Goal: Complete application form: Complete application form

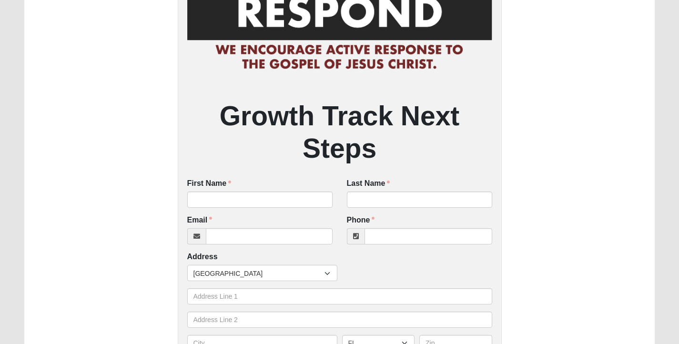
scroll to position [82, 0]
type input "Lexi"
type input "[PERSON_NAME]"
click at [231, 236] on input "Email" at bounding box center [269, 236] width 127 height 16
type input "[EMAIL_ADDRESS][DOMAIN_NAME]"
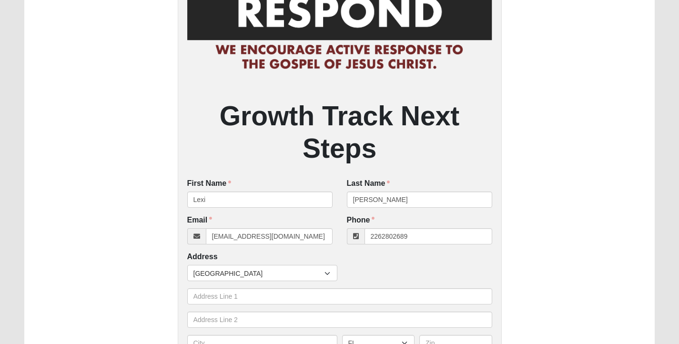
type input "[PHONE_NUMBER]"
click at [215, 272] on span "[GEOGRAPHIC_DATA]" at bounding box center [258, 273] width 131 height 16
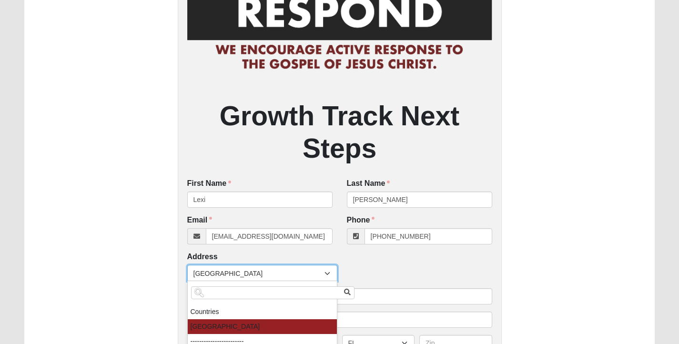
click at [212, 295] on input "search" at bounding box center [272, 292] width 163 height 13
type input "ca"
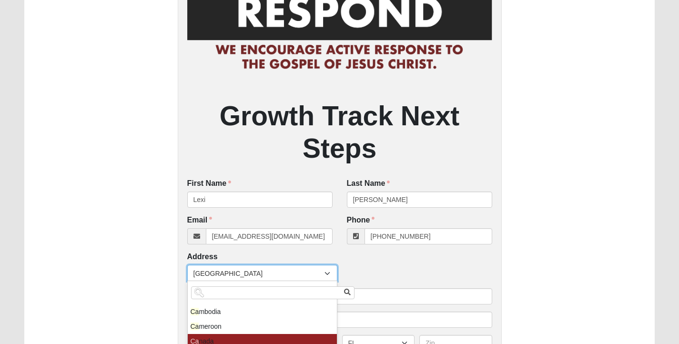
click at [207, 336] on li "Ca nada" at bounding box center [262, 341] width 149 height 15
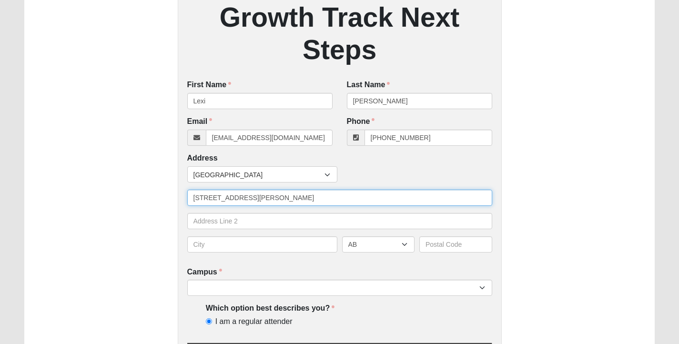
scroll to position [182, 0]
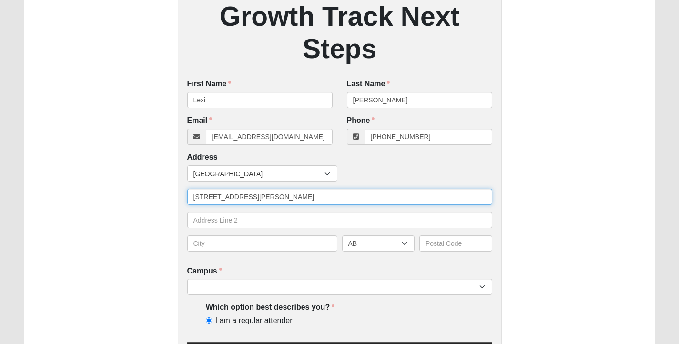
type input "[STREET_ADDRESS][PERSON_NAME]"
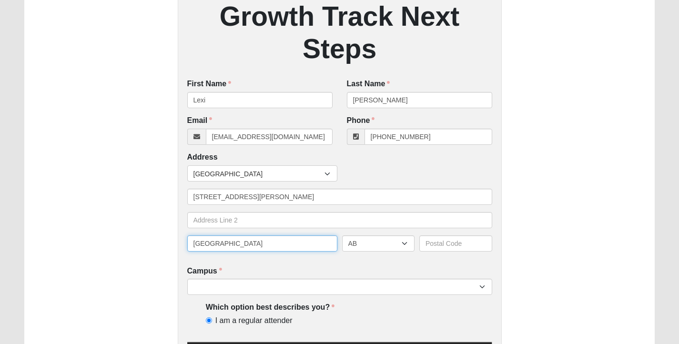
type input "[GEOGRAPHIC_DATA]"
select select "ON"
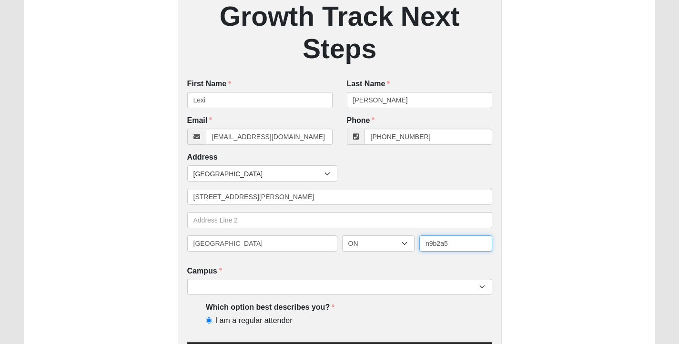
type input "n9b2a5"
click at [242, 277] on div "Campus [GEOGRAPHIC_DATA] [GEOGRAPHIC_DATA] (Coming Soon) Eleven22 Online [PERSO…" at bounding box center [339, 281] width 305 height 30
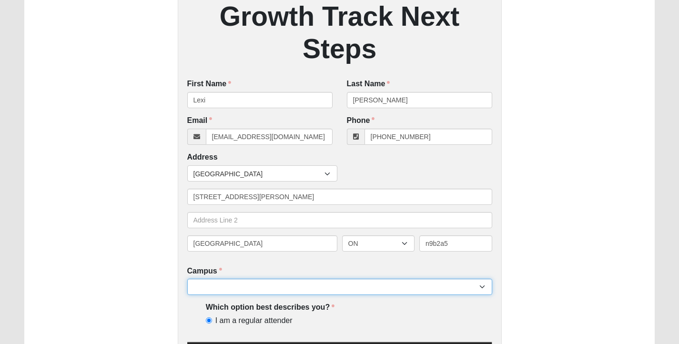
select select "10"
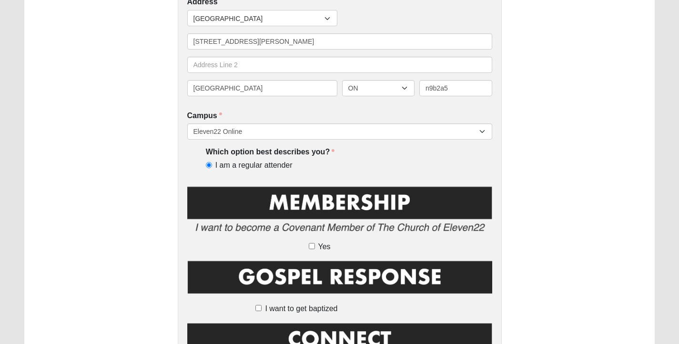
scroll to position [344, 0]
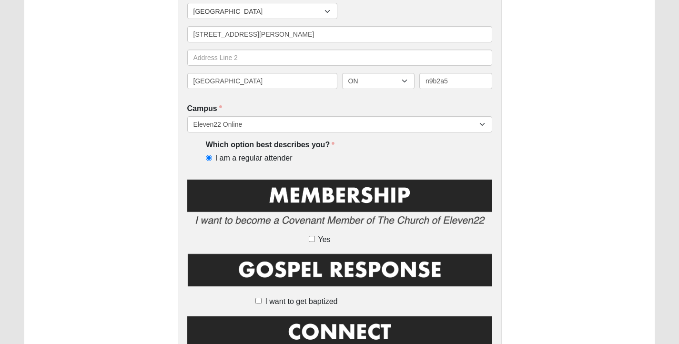
click at [316, 236] on label "Yes" at bounding box center [340, 239] width 62 height 11
click at [315, 236] on input "Yes" at bounding box center [312, 239] width 6 height 6
checkbox input "true"
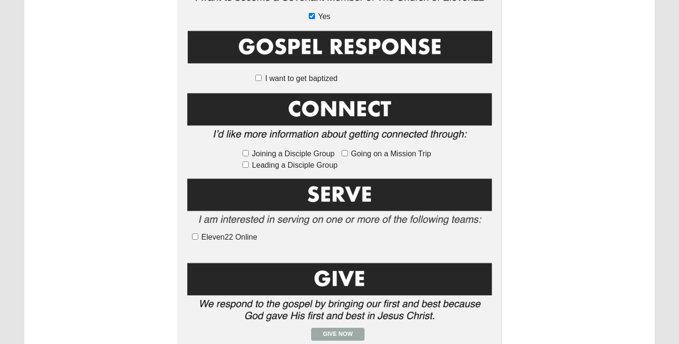
scroll to position [569, 0]
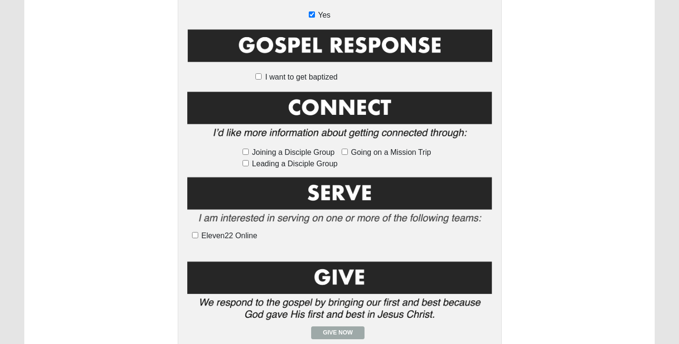
click at [214, 237] on span "Eleven22 Online" at bounding box center [230, 236] width 56 height 8
click at [198, 237] on input "Eleven22 Online" at bounding box center [195, 235] width 6 height 6
checkbox input "true"
click at [264, 162] on span "Leading a Disciple Group" at bounding box center [295, 163] width 86 height 11
click at [249, 162] on input "Leading a Disciple Group" at bounding box center [245, 163] width 6 height 6
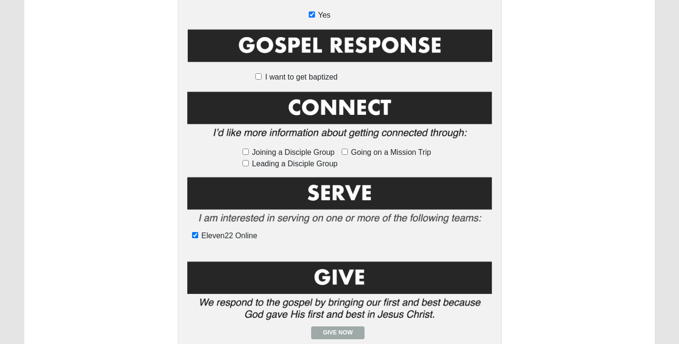
checkbox input "true"
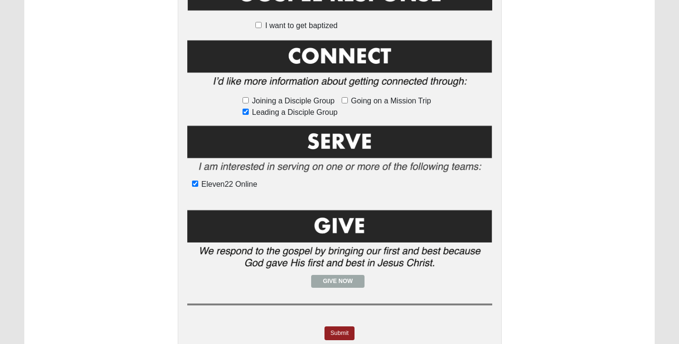
scroll to position [644, 0]
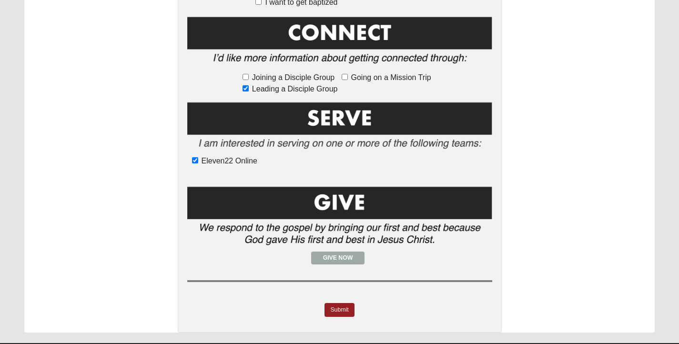
click at [271, 74] on span "Joining a Disciple Group" at bounding box center [293, 77] width 82 height 11
click at [249, 74] on input "Joining a Disciple Group" at bounding box center [245, 77] width 6 height 6
checkbox input "true"
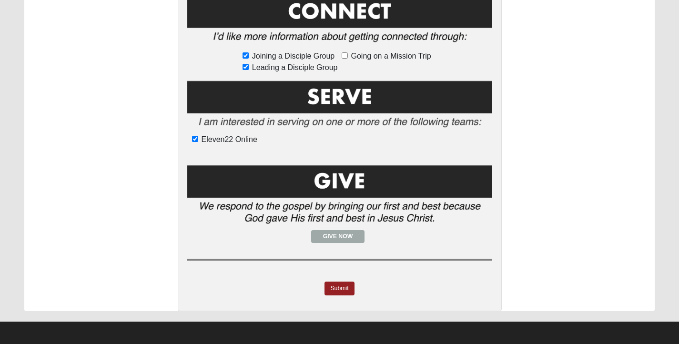
scroll to position [665, 0]
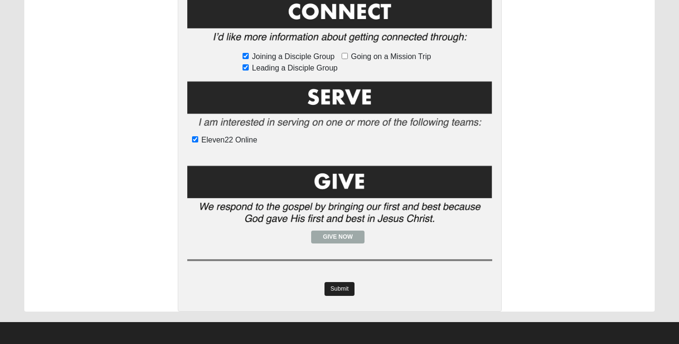
click at [343, 291] on link "Submit" at bounding box center [339, 289] width 30 height 14
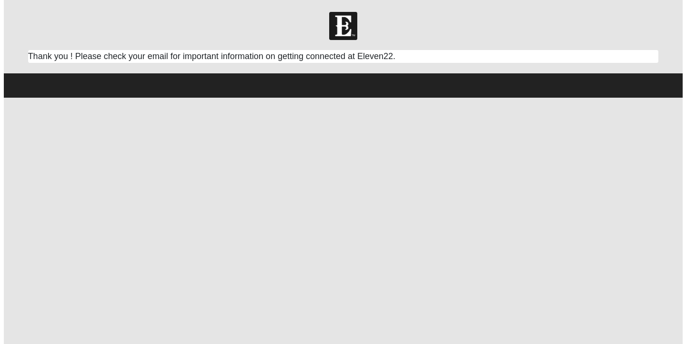
scroll to position [0, 0]
